Goal: Task Accomplishment & Management: Manage account settings

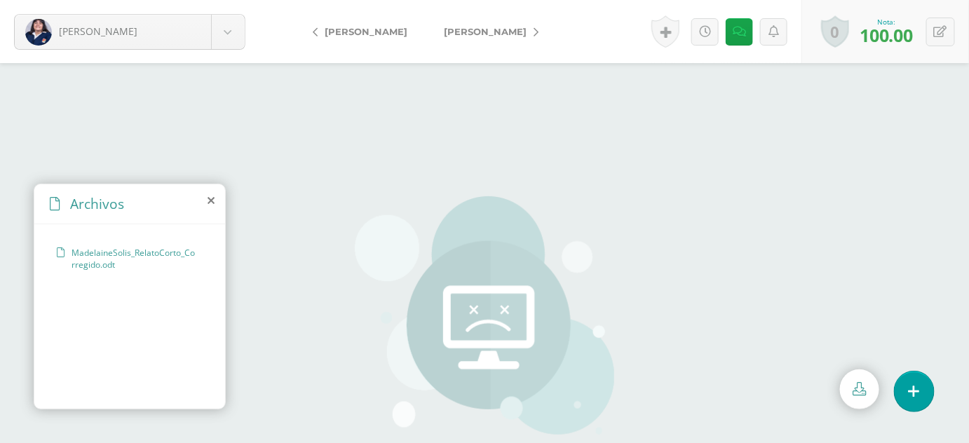
click at [894, 172] on div at bounding box center [484, 253] width 969 height 380
click at [840, 210] on div at bounding box center [484, 253] width 969 height 380
click at [459, 32] on span "[PERSON_NAME]" at bounding box center [485, 31] width 83 height 11
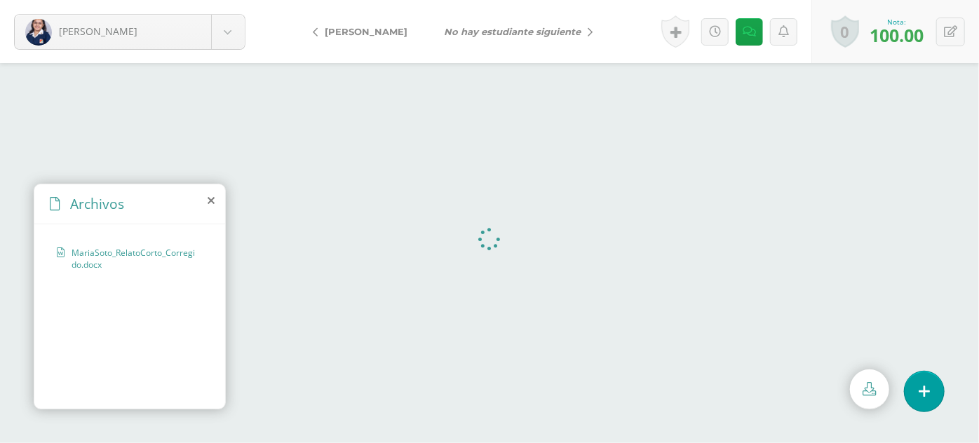
click at [363, 30] on span "[PERSON_NAME]" at bounding box center [366, 31] width 83 height 11
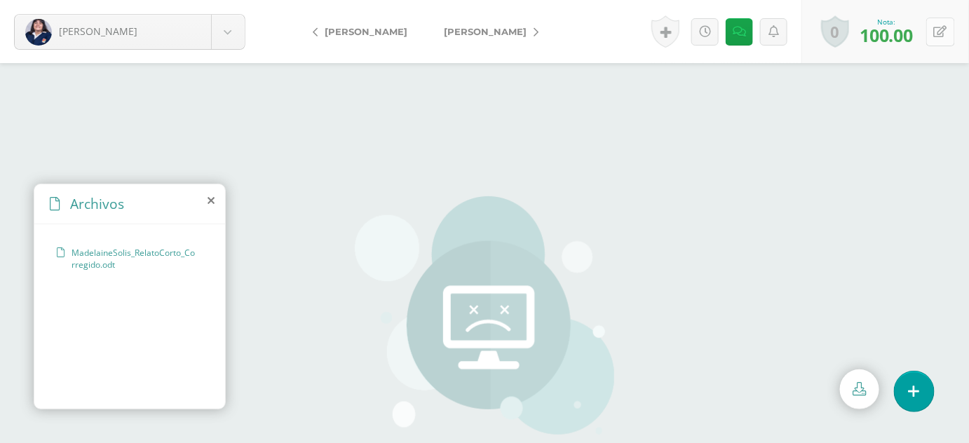
click at [938, 39] on button at bounding box center [940, 32] width 29 height 29
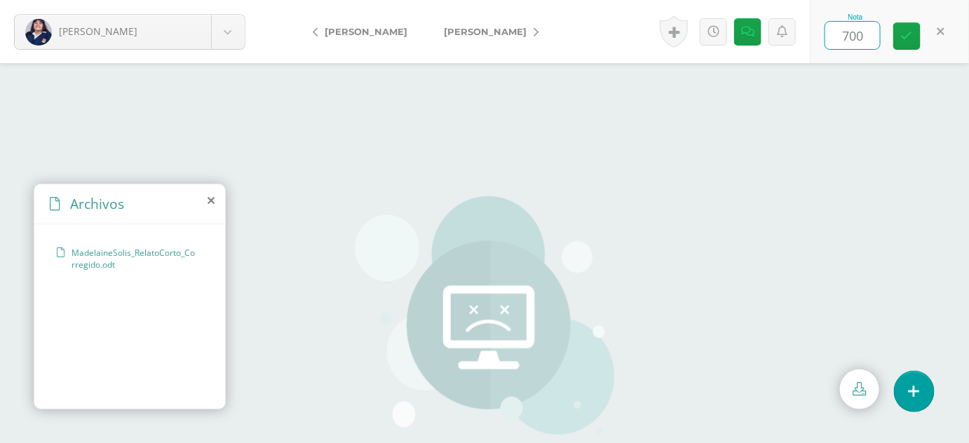
type input "70"
click at [914, 33] on link at bounding box center [906, 35] width 27 height 27
click at [753, 31] on icon at bounding box center [749, 32] width 13 height 12
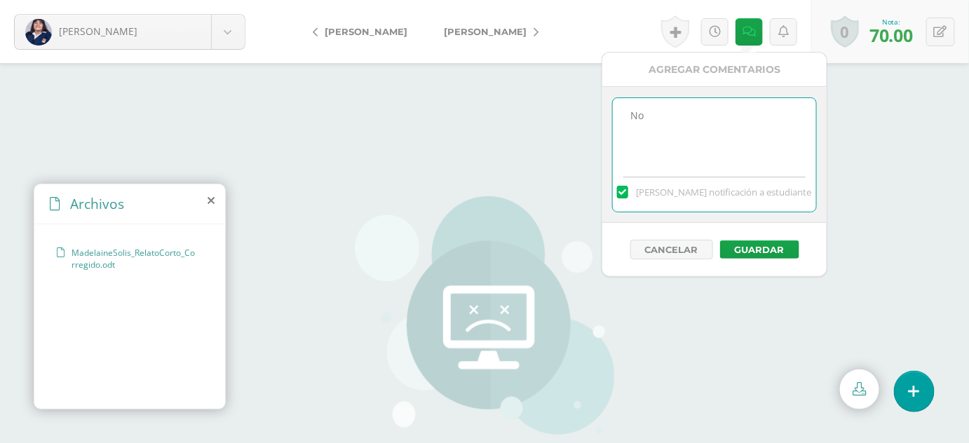
click at [683, 125] on textarea "No" at bounding box center [714, 133] width 203 height 70
paste textarea "Interlineado Doble espacio para todo el texto."
click at [686, 140] on textarea "No" at bounding box center [714, 133] width 203 height 70
click at [722, 150] on textarea "No" at bounding box center [714, 133] width 203 height 70
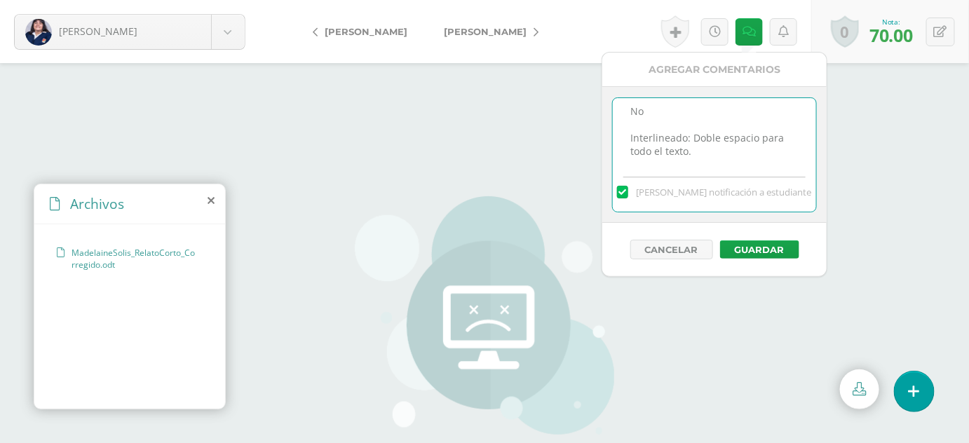
scroll to position [23, 0]
paste textarea "Sangría Cada párrafo debe comenzar con una sangría de 5 espacios o 1.27 cm."
click at [663, 133] on textarea "No" at bounding box center [714, 133] width 203 height 70
click at [733, 154] on textarea "No" at bounding box center [714, 133] width 203 height 70
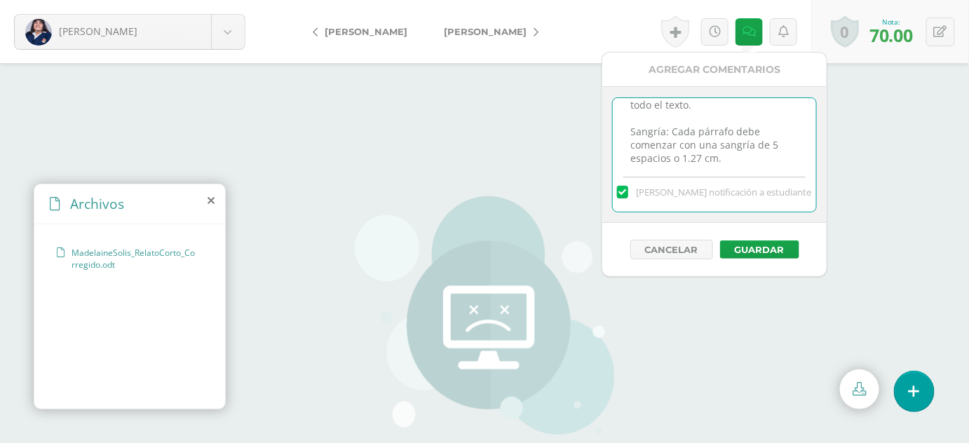
scroll to position [65, 0]
paste textarea "Al final del texto, escribe tu nombre completo o tu seudónimo."
click at [724, 117] on textarea "No" at bounding box center [714, 133] width 203 height 70
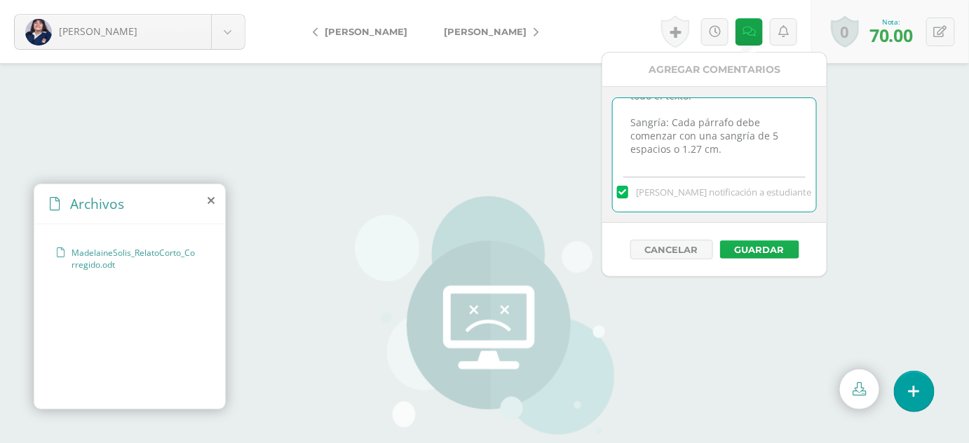
type textarea "No Interlineado: Doble espacio para todo el texto. Sangría: Cada párrafo debe c…"
click at [771, 244] on button "Guardar" at bounding box center [759, 250] width 79 height 18
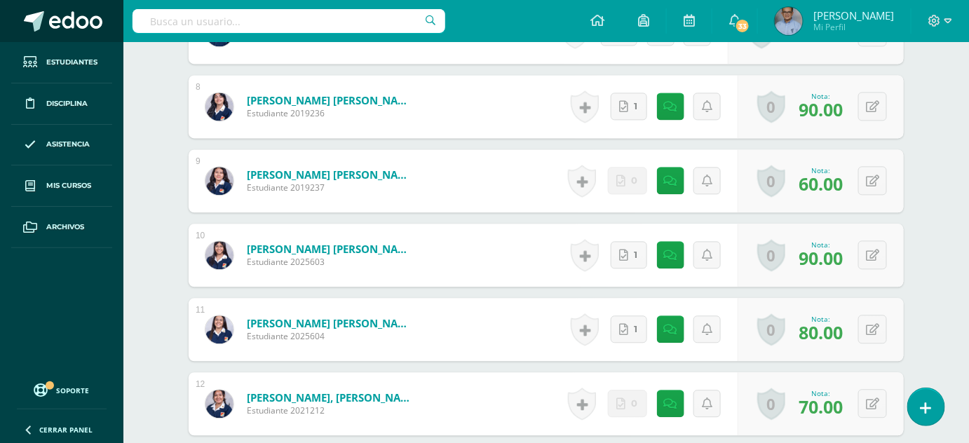
scroll to position [947, 0]
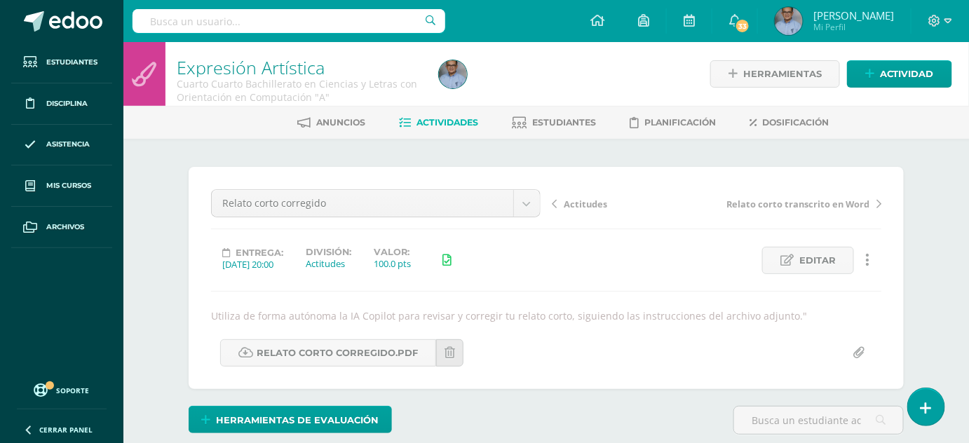
click at [753, 198] on span "Relato corto transcrito en Word" at bounding box center [797, 204] width 143 height 13
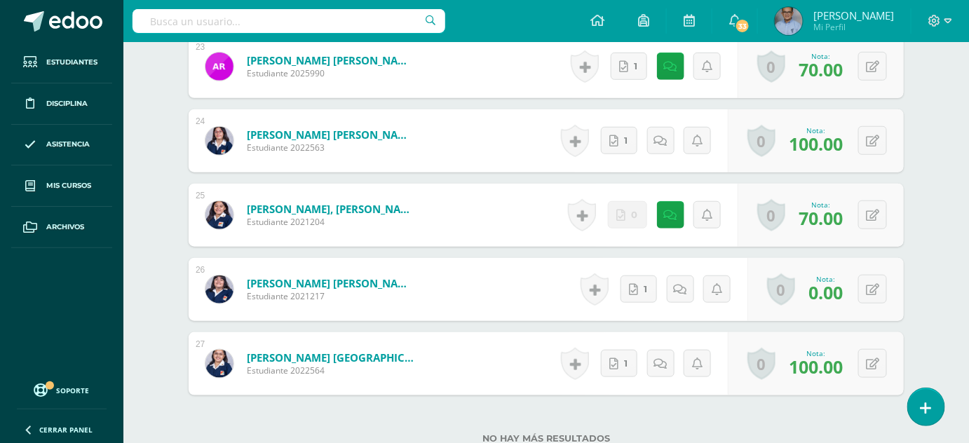
scroll to position [2115, 0]
click at [869, 285] on button at bounding box center [872, 288] width 29 height 29
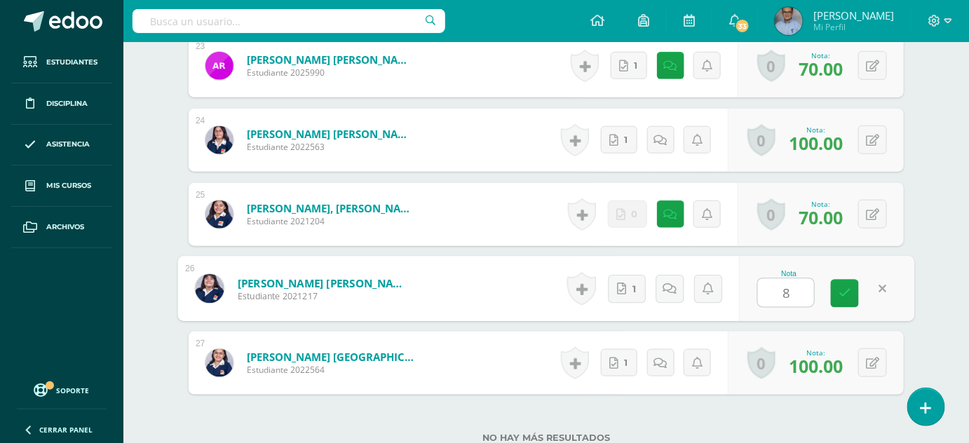
type input "80"
click at [847, 294] on icon at bounding box center [845, 293] width 13 height 12
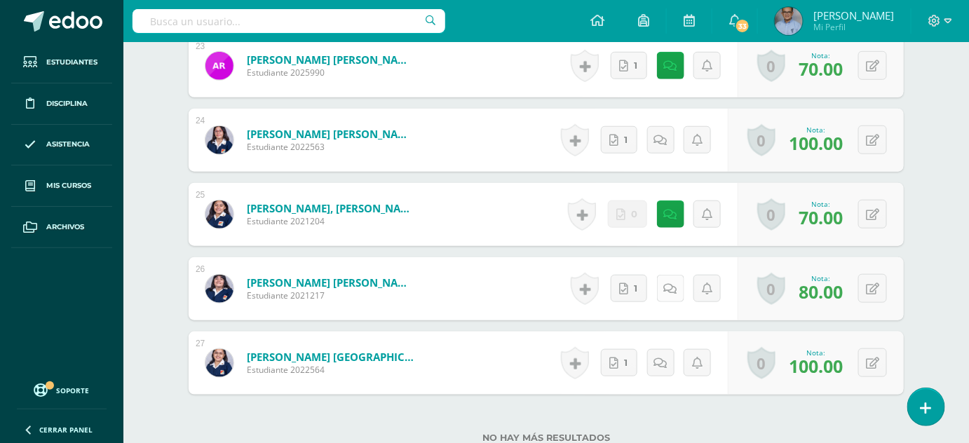
click at [671, 288] on icon at bounding box center [670, 289] width 13 height 12
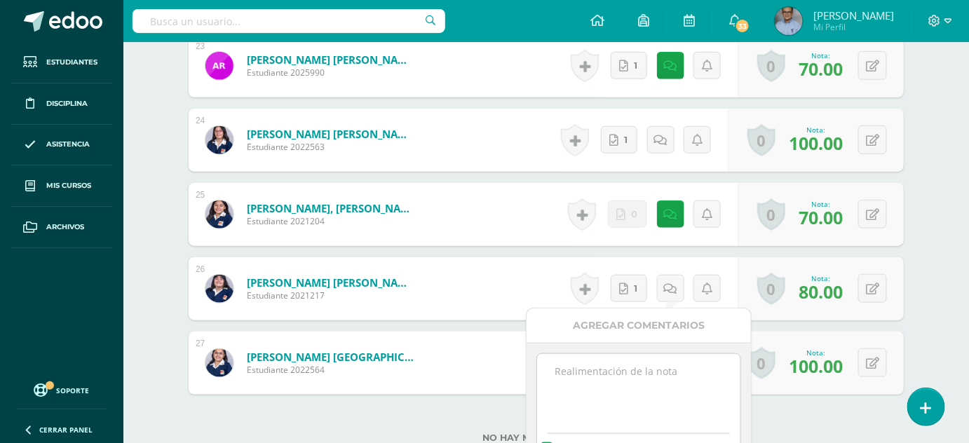
click at [635, 370] on textarea at bounding box center [638, 389] width 203 height 70
paste textarea "Interlineado Doble espacio para todo el texto. Sangría Cada párrafo debe comenz…"
click at [603, 365] on textarea "Interlineado Doble espacio para todo el texto. Sangría Cada párrafo debe comenz…" at bounding box center [638, 389] width 203 height 70
click at [621, 384] on textarea "Interlineado: Doble espacio para todo el texto. Sangría Cada párrafo debe comen…" at bounding box center [638, 389] width 203 height 70
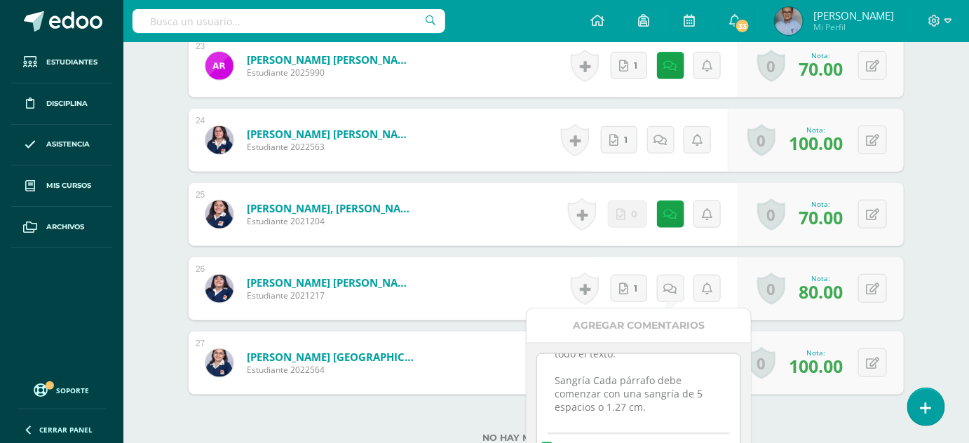
drag, startPoint x: 670, startPoint y: 393, endPoint x: 595, endPoint y: 380, distance: 76.8
click at [595, 380] on textarea "Interlineado: Doble espacio para todo el texto. Sangría Cada párrafo debe comen…" at bounding box center [638, 389] width 203 height 70
click at [583, 379] on textarea "Interlineado: Doble espacio para todo el texto. Sangría Cada párrafo debe comen…" at bounding box center [638, 389] width 203 height 70
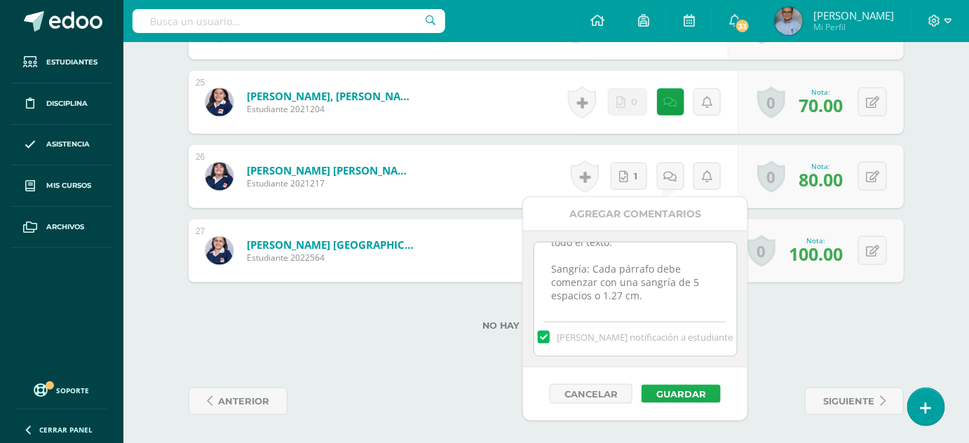
type textarea "Interlineado: Doble espacio para todo el texto. Sangría: Cada párrafo debe come…"
click at [663, 390] on button "Guardar" at bounding box center [681, 394] width 79 height 18
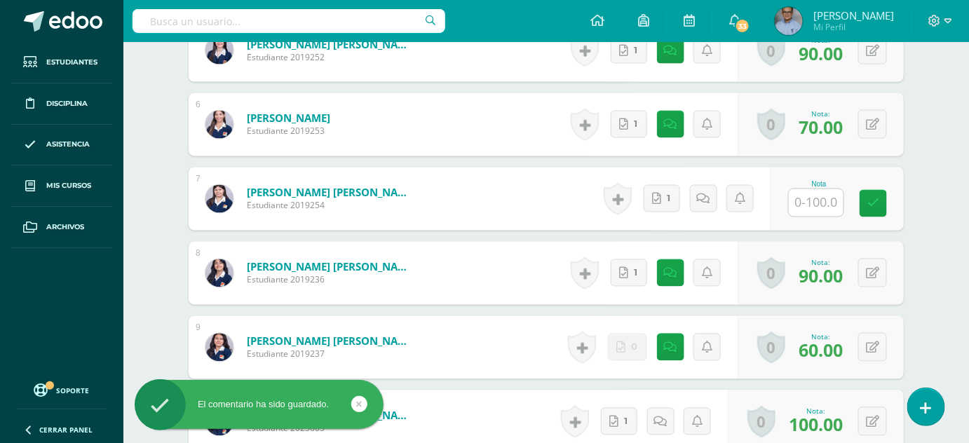
scroll to position [791, 0]
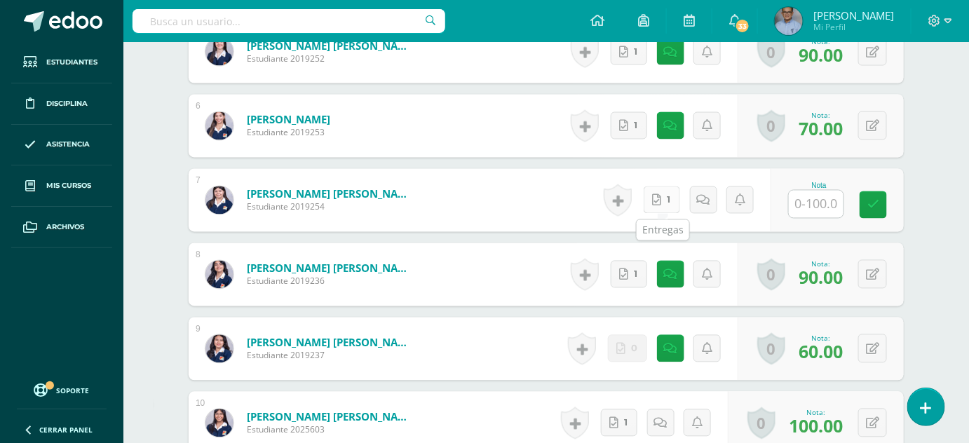
click at [663, 202] on link "1" at bounding box center [662, 200] width 36 height 27
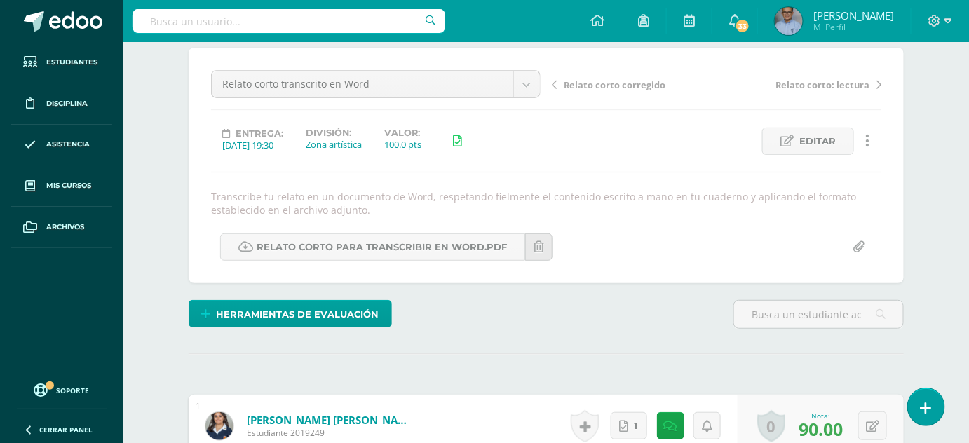
scroll to position [0, 0]
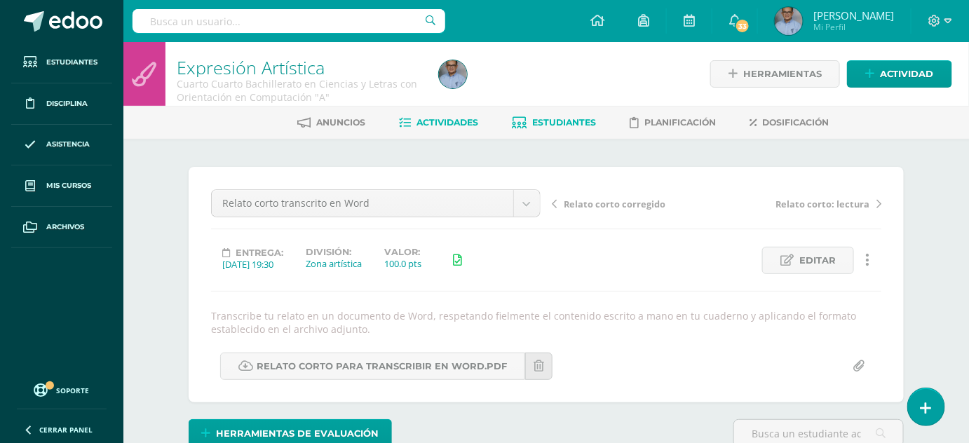
click at [551, 121] on span "Estudiantes" at bounding box center [564, 122] width 64 height 11
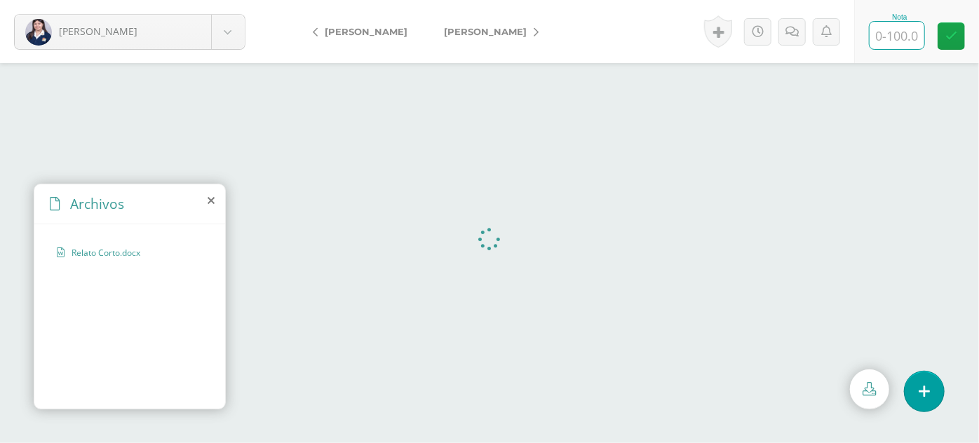
click at [910, 38] on input "text" at bounding box center [896, 35] width 55 height 27
type input "100"
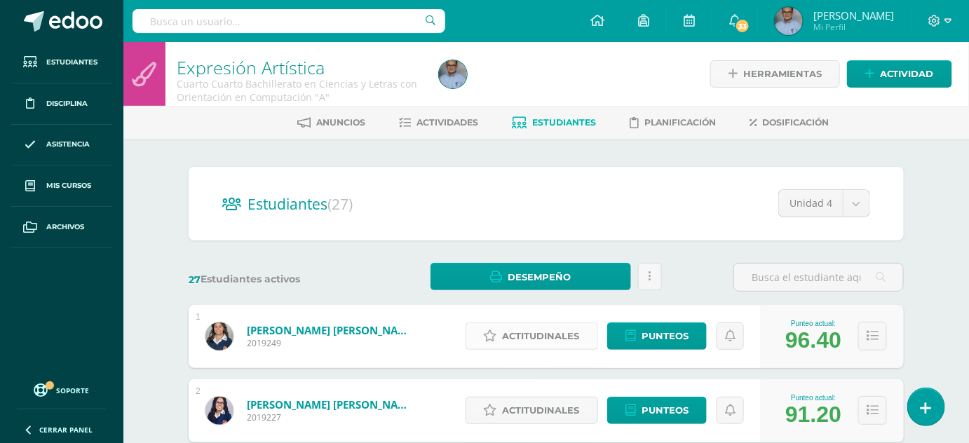
scroll to position [27, 0]
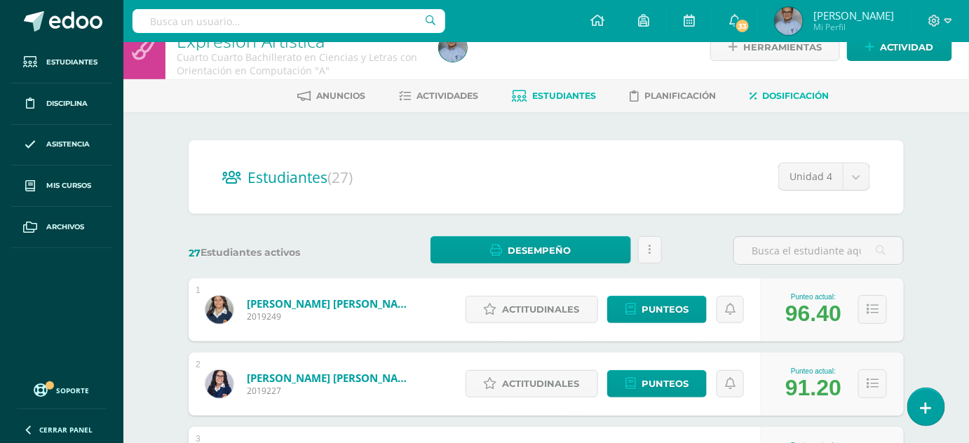
click at [811, 88] on link "Dosificación" at bounding box center [789, 96] width 79 height 22
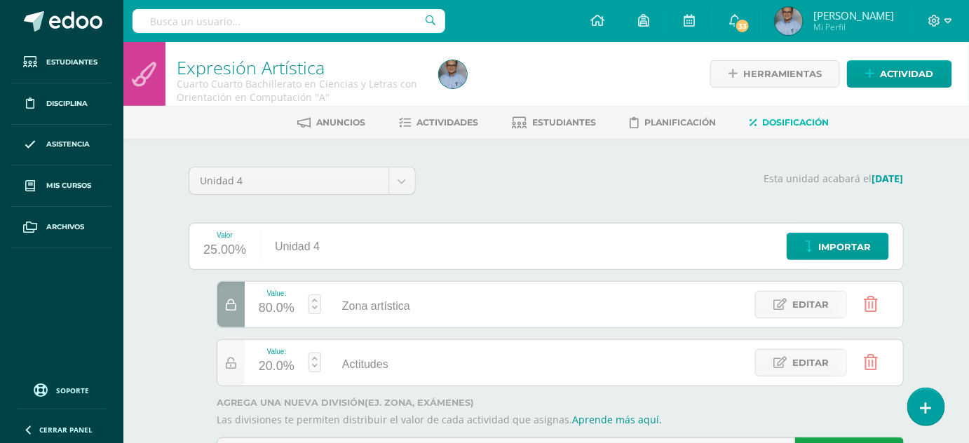
scroll to position [67, 0]
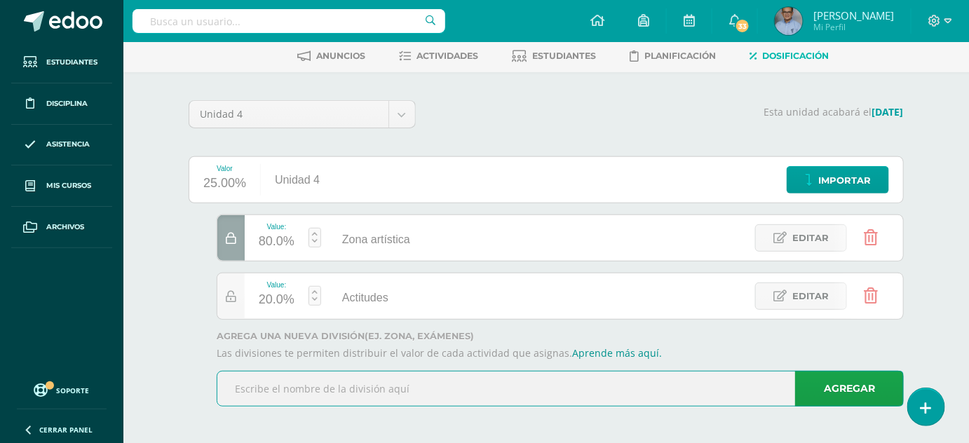
click at [367, 381] on input "text" at bounding box center [560, 389] width 686 height 34
type input "Trascripción y corrección relato corto"
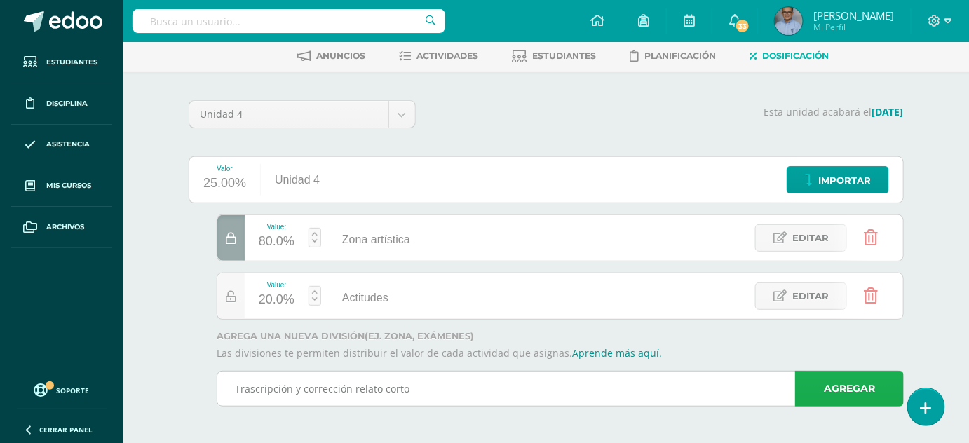
click at [850, 382] on link "Agregar" at bounding box center [849, 389] width 109 height 36
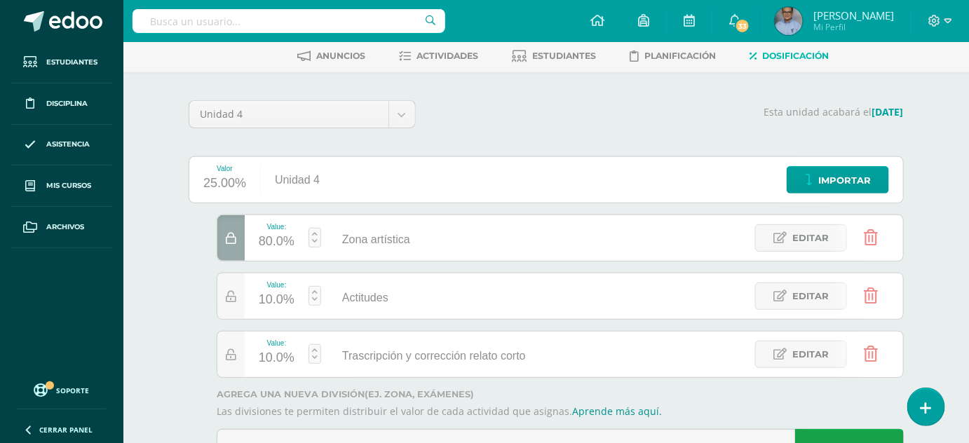
scroll to position [124, 0]
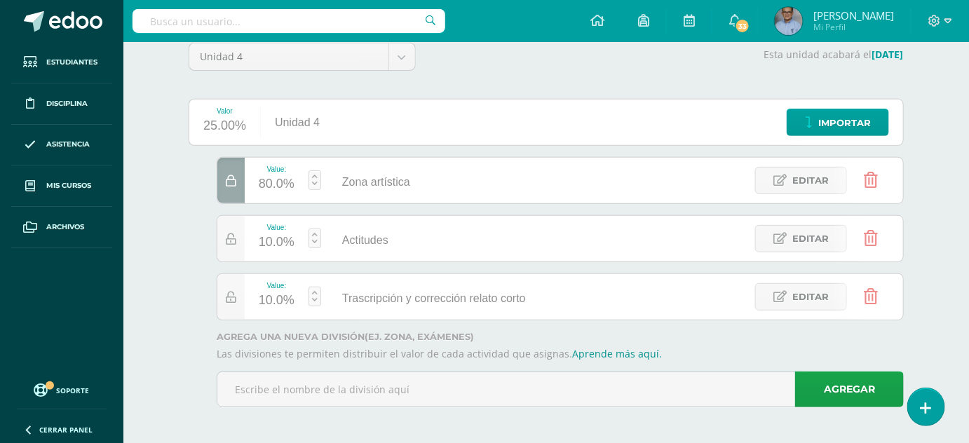
click at [219, 180] on div at bounding box center [230, 181] width 27 height 46
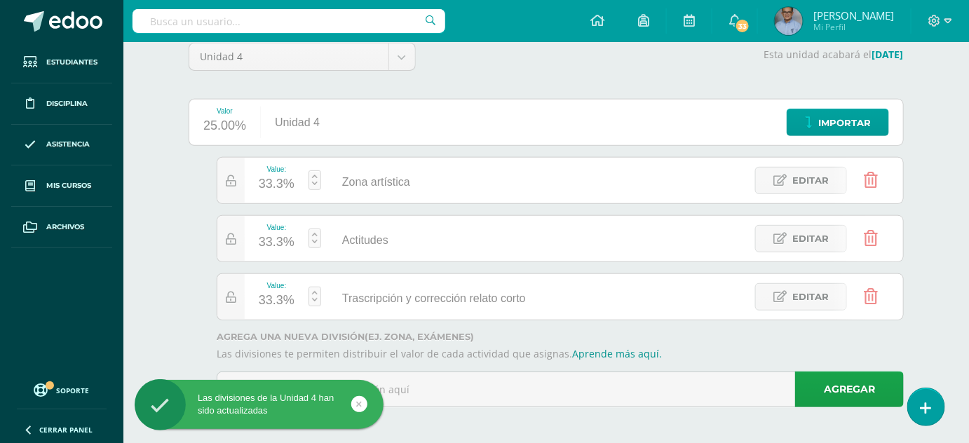
click at [317, 297] on link at bounding box center [315, 297] width 13 height 20
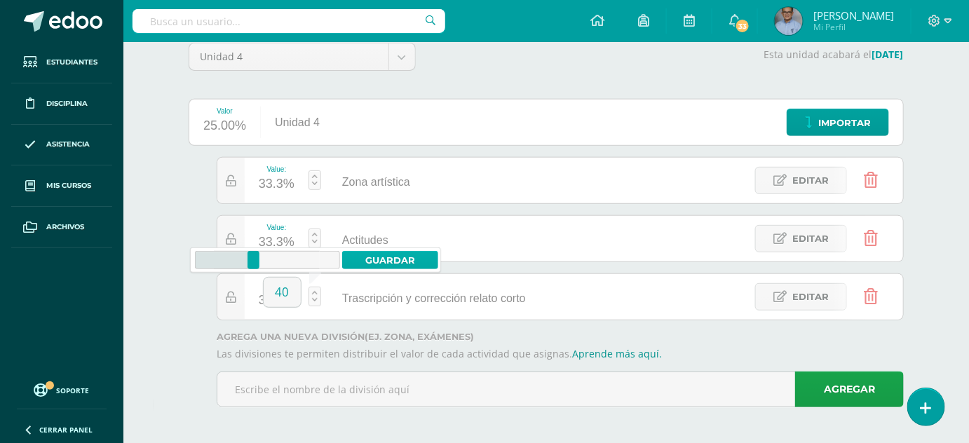
type input "40"
click at [381, 264] on link "Guardar" at bounding box center [390, 260] width 96 height 18
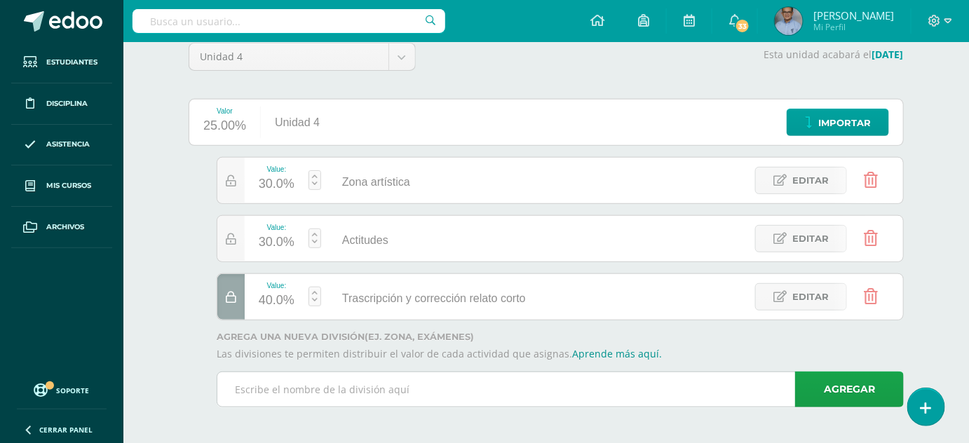
click at [295, 383] on input "text" at bounding box center [560, 389] width 686 height 34
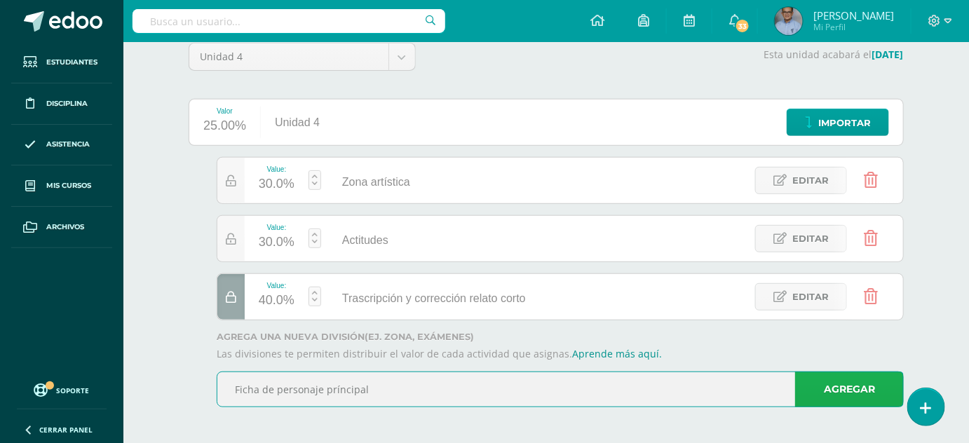
type input "Ficha de personaje príncipal"
click at [838, 378] on link "Agregar" at bounding box center [849, 390] width 109 height 36
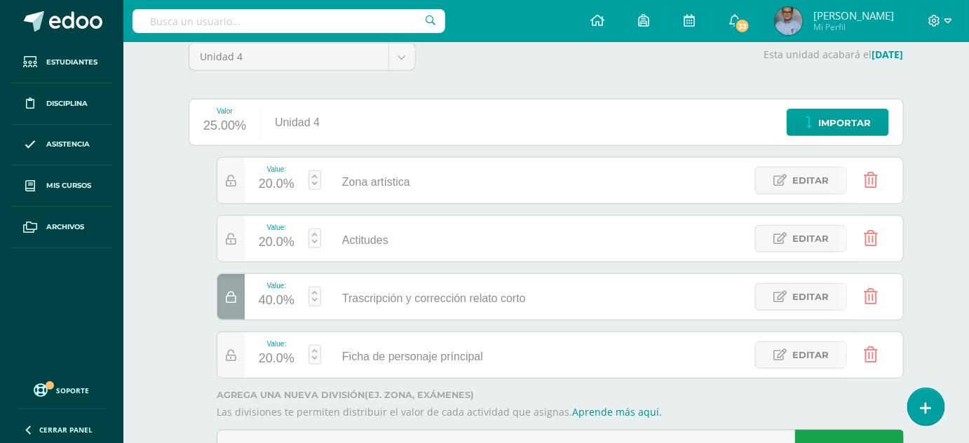
scroll to position [182, 0]
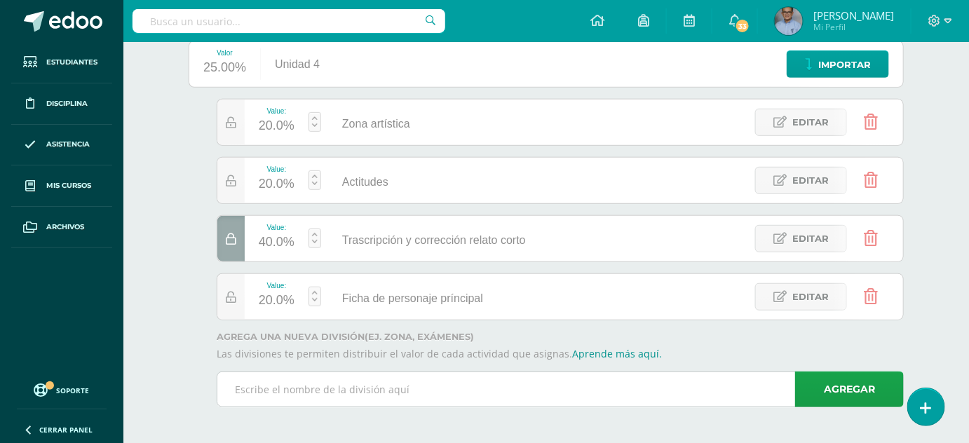
click at [271, 384] on input "text" at bounding box center [560, 389] width 686 height 34
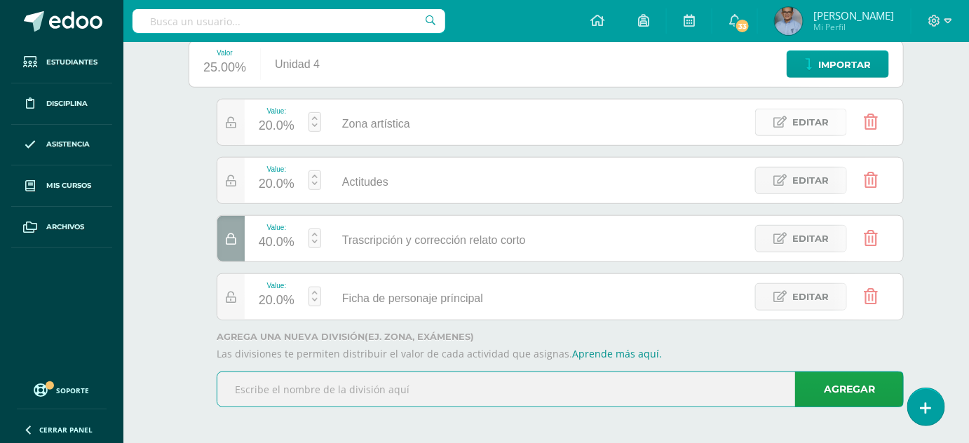
click at [797, 114] on span "Editar" at bounding box center [810, 122] width 36 height 26
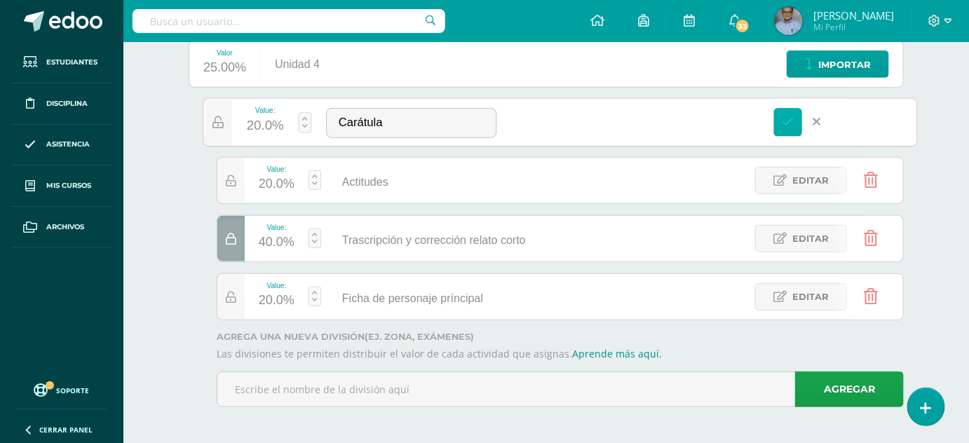
type input "Carátula"
click at [791, 126] on link at bounding box center [788, 122] width 29 height 29
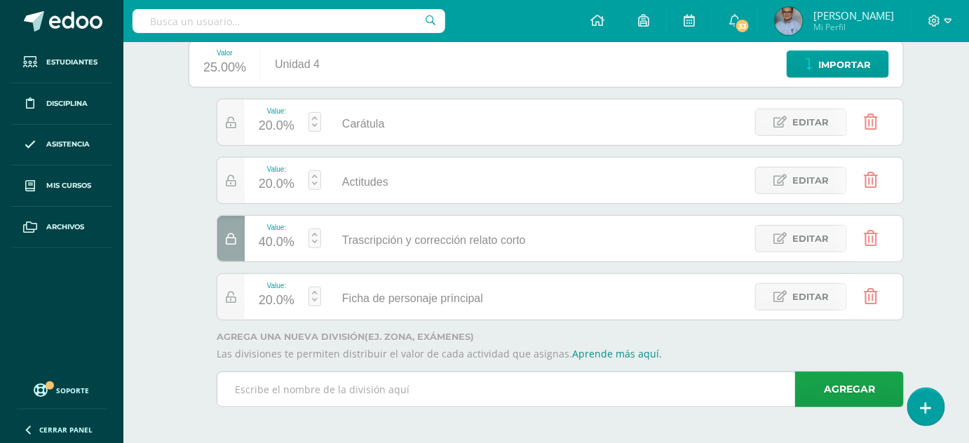
click at [269, 379] on input "text" at bounding box center [560, 389] width 686 height 34
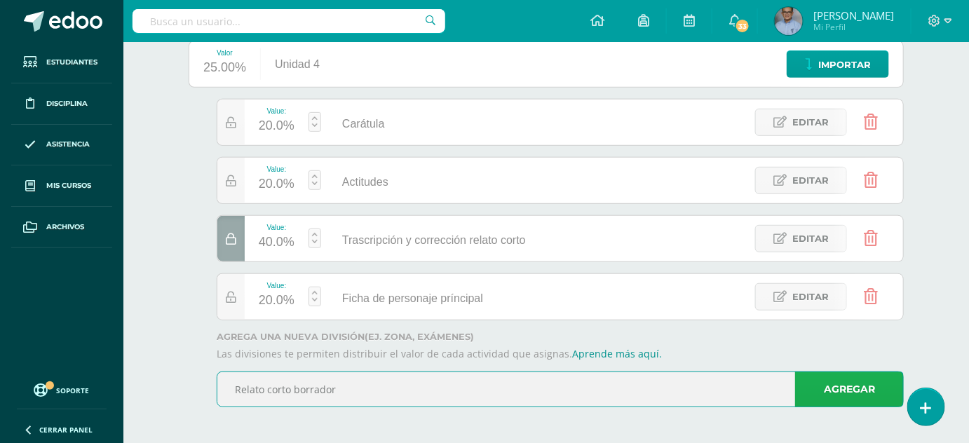
type input "Relato corto borrador"
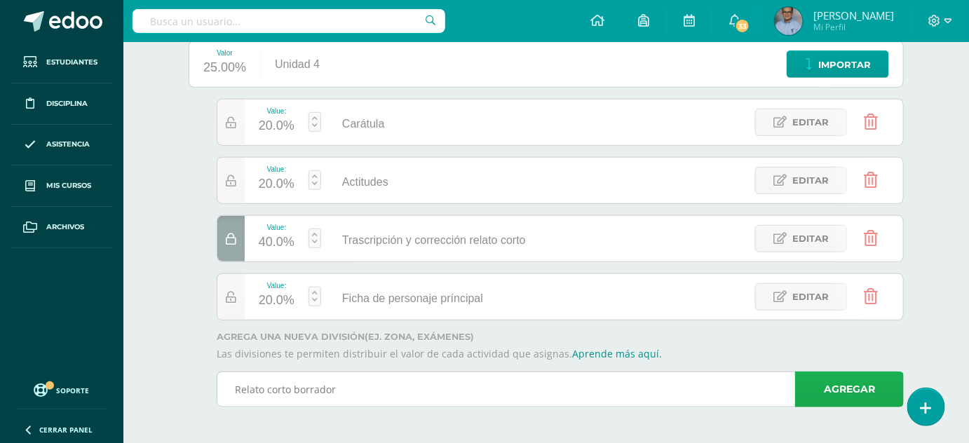
click at [815, 378] on link "Agregar" at bounding box center [849, 390] width 109 height 36
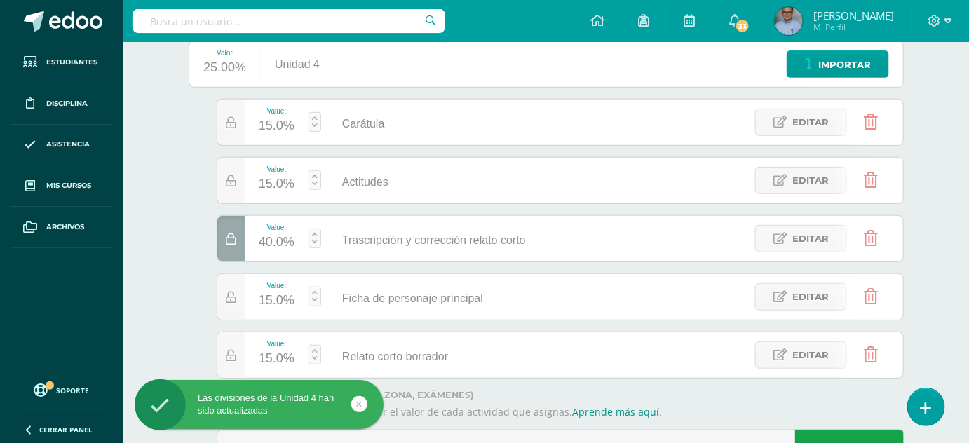
click at [312, 173] on link at bounding box center [315, 180] width 13 height 20
type input "10"
click at [384, 140] on link "Guardar" at bounding box center [390, 144] width 96 height 18
click at [318, 119] on link at bounding box center [315, 122] width 13 height 20
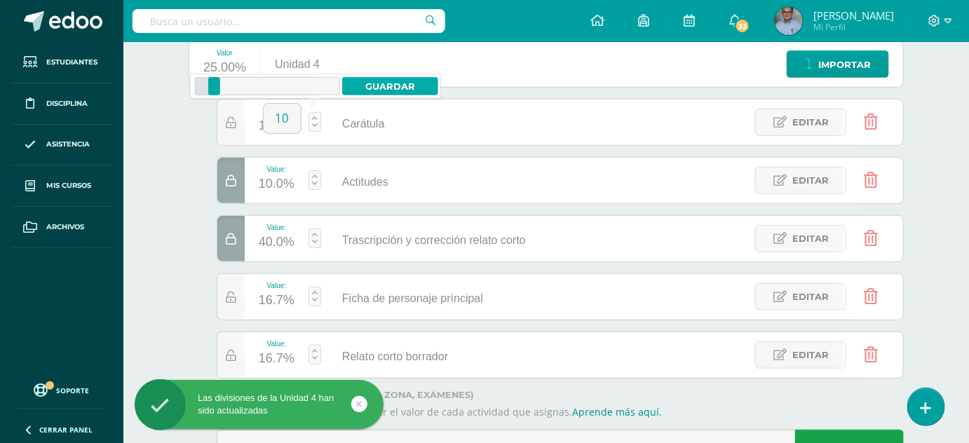
type input "10"
click at [395, 83] on link "Guardar" at bounding box center [390, 86] width 96 height 18
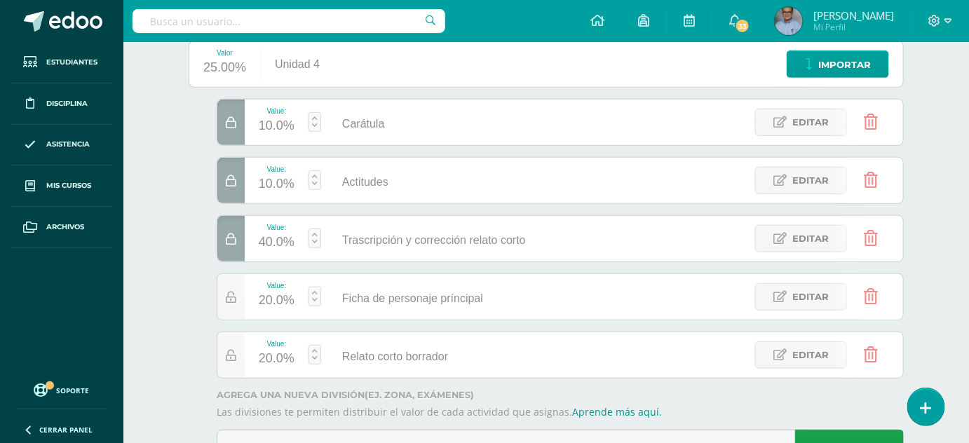
scroll to position [0, 0]
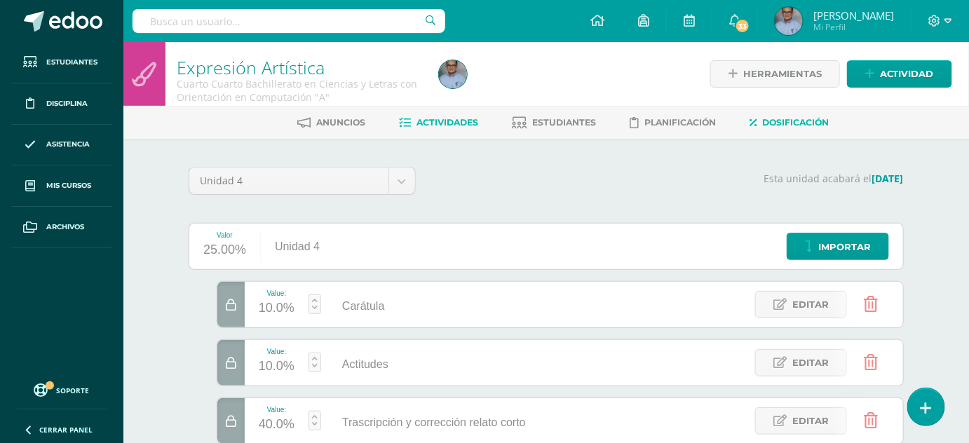
click at [463, 120] on span "Actividades" at bounding box center [448, 122] width 62 height 11
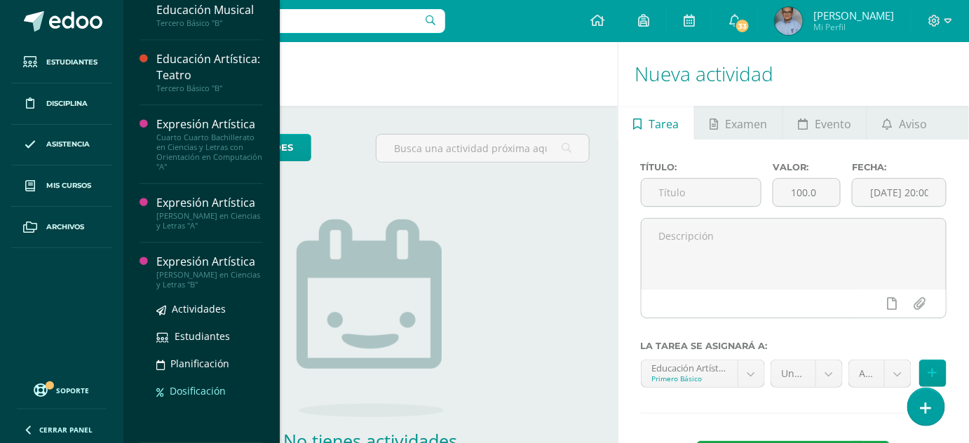
scroll to position [1149, 0]
click at [205, 398] on span "Dosificación" at bounding box center [198, 390] width 56 height 13
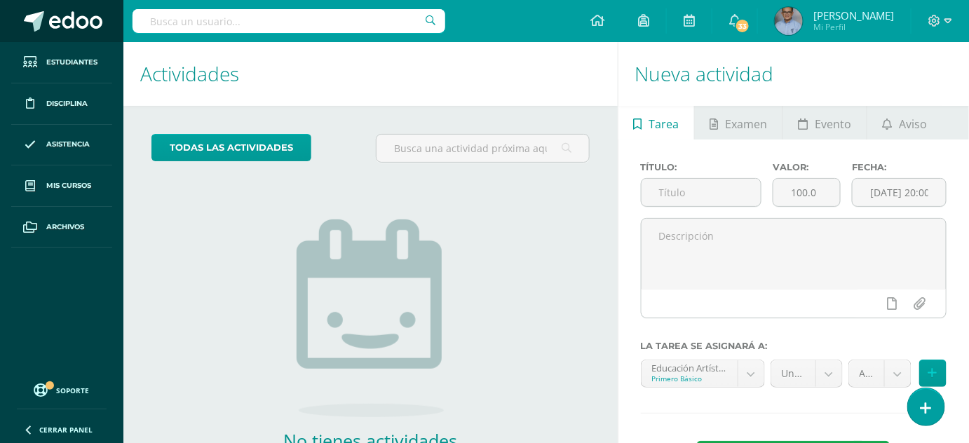
scroll to position [1023, 0]
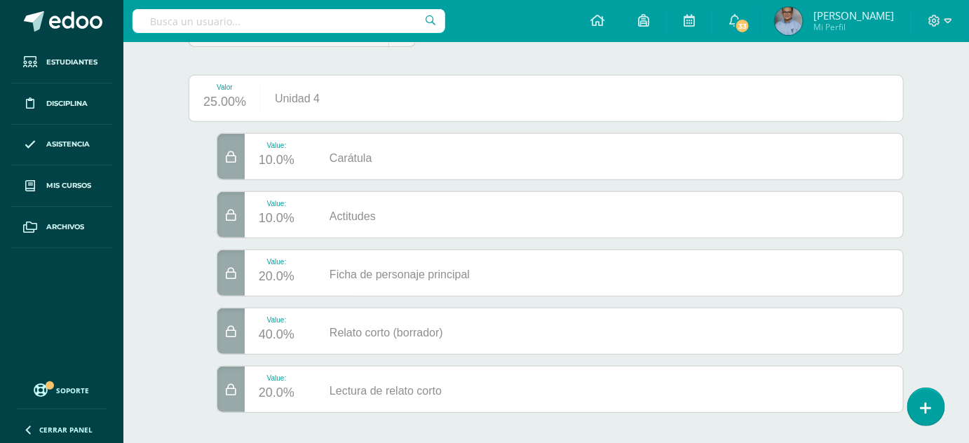
scroll to position [149, 0]
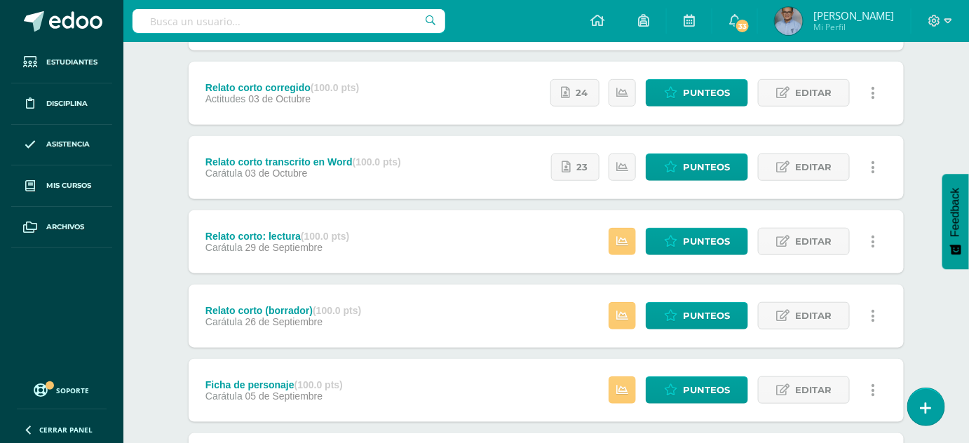
scroll to position [393, 0]
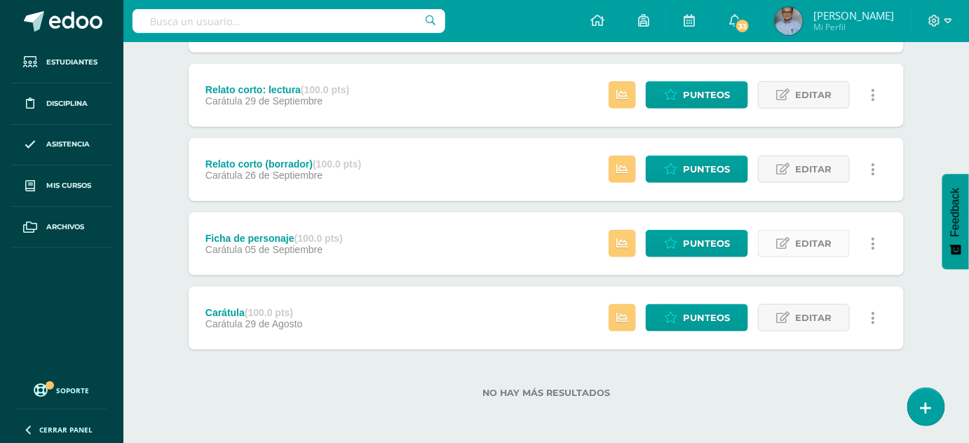
click at [829, 239] on span "Editar" at bounding box center [813, 244] width 36 height 26
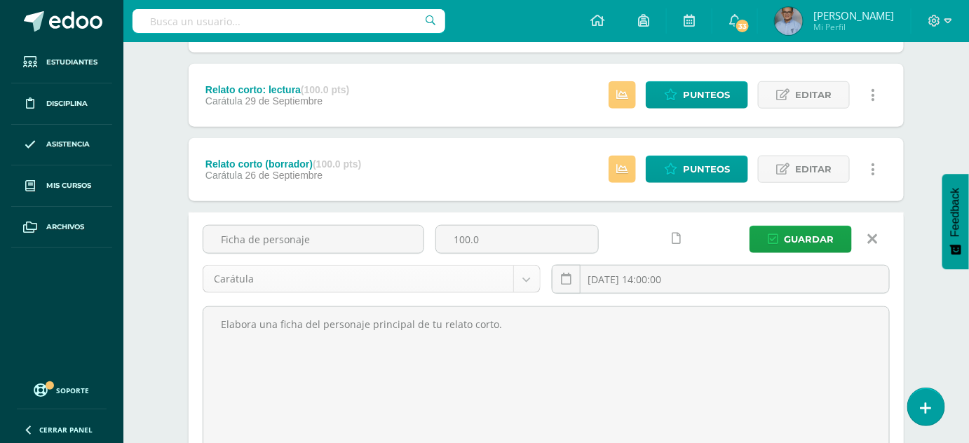
click at [531, 283] on body "Estudiantes Disciplina Asistencia Mis cursos Archivos Soporte Ayuda Reportar un…" at bounding box center [484, 125] width 969 height 1036
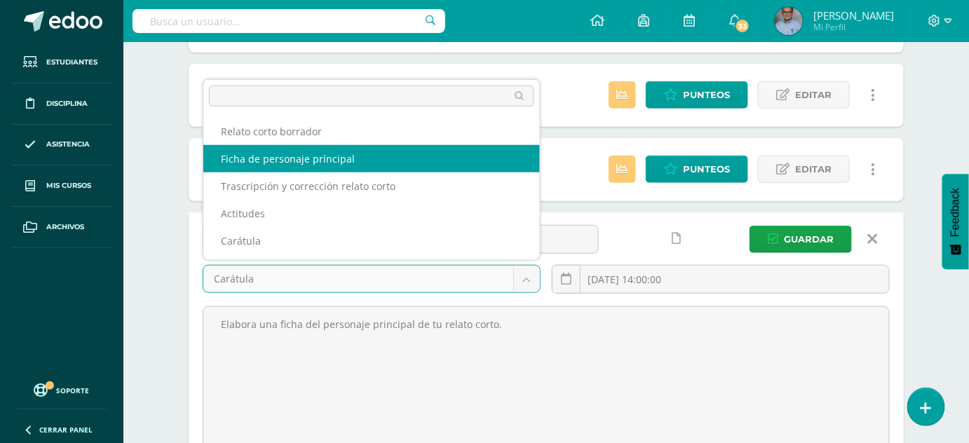
select select "131245"
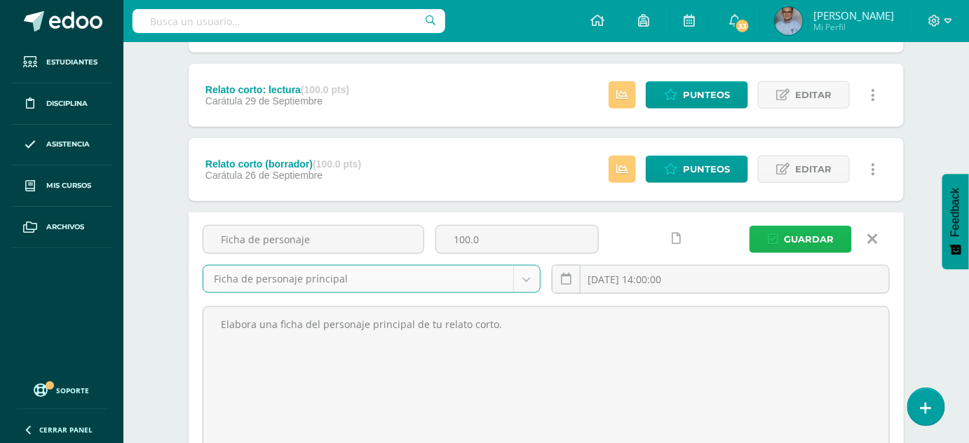
click at [805, 243] on span "Guardar" at bounding box center [809, 239] width 50 height 26
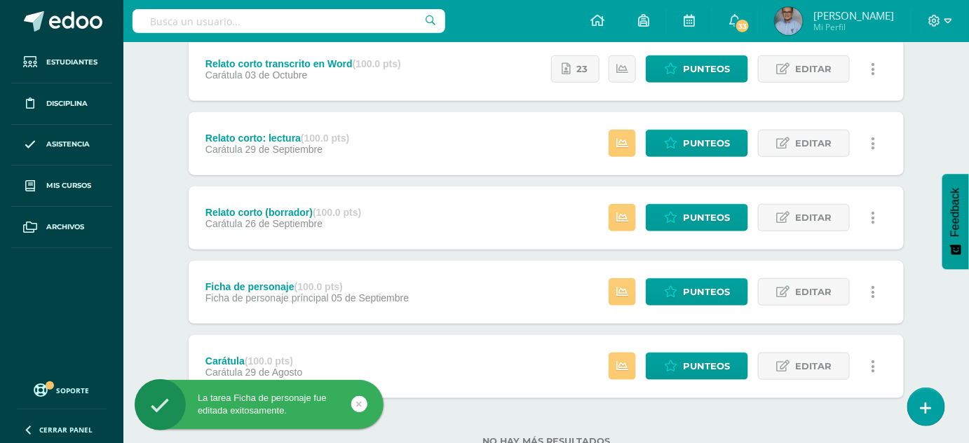
scroll to position [357, 0]
